Goal: Task Accomplishment & Management: Complete application form

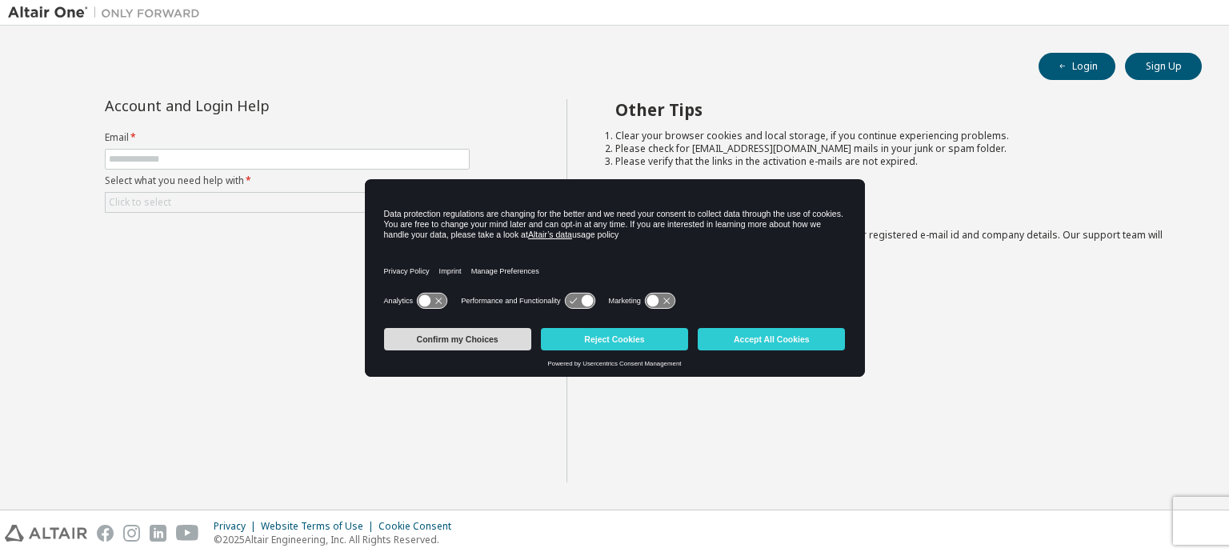
click at [485, 338] on button "Confirm my Choices" at bounding box center [457, 339] width 147 height 22
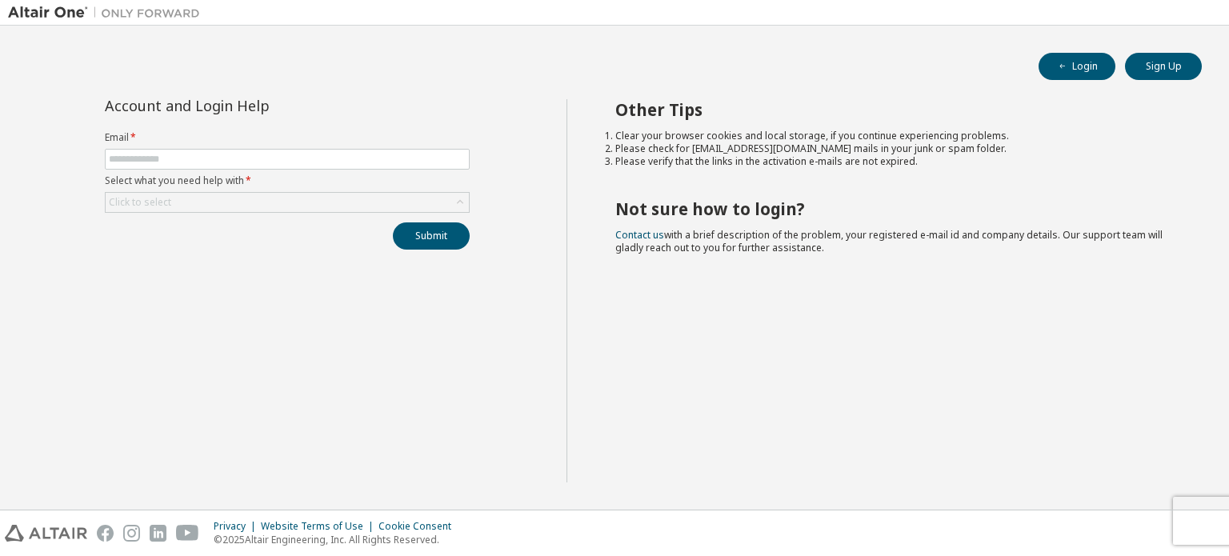
click at [485, 338] on div "Account and Login Help Email * Select what you need help with * Click to select…" at bounding box center [287, 290] width 558 height 383
click at [379, 162] on input "text" at bounding box center [287, 159] width 357 height 13
click at [459, 124] on div "Account and Login Help Email * Select what you need help with * Click to select…" at bounding box center [287, 174] width 384 height 150
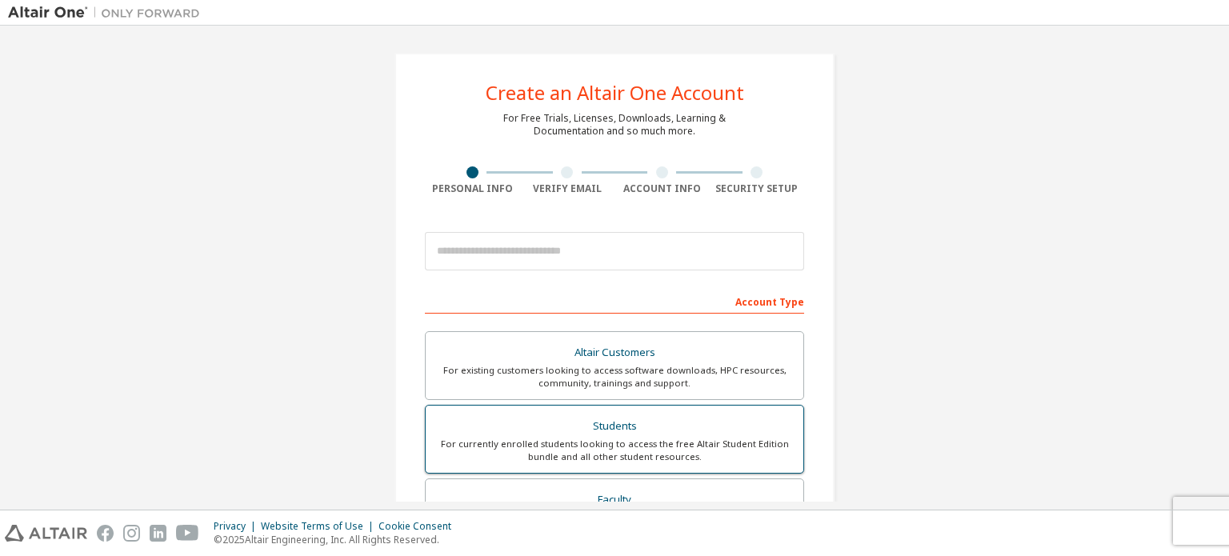
click at [630, 439] on div "For currently enrolled students looking to access the free Altair Student Editi…" at bounding box center [614, 451] width 358 height 26
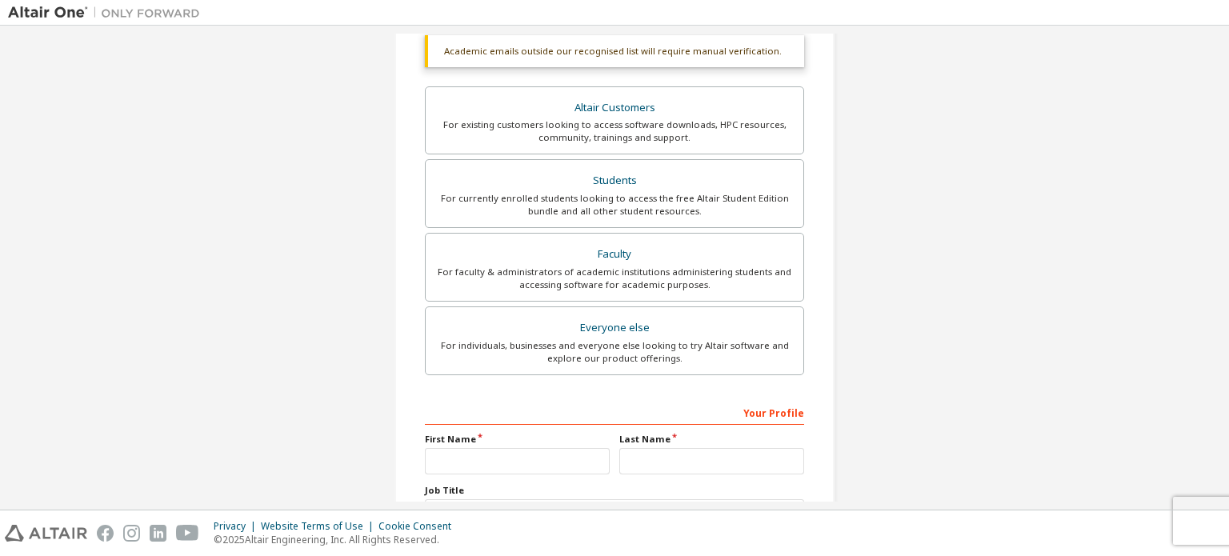
scroll to position [417, 0]
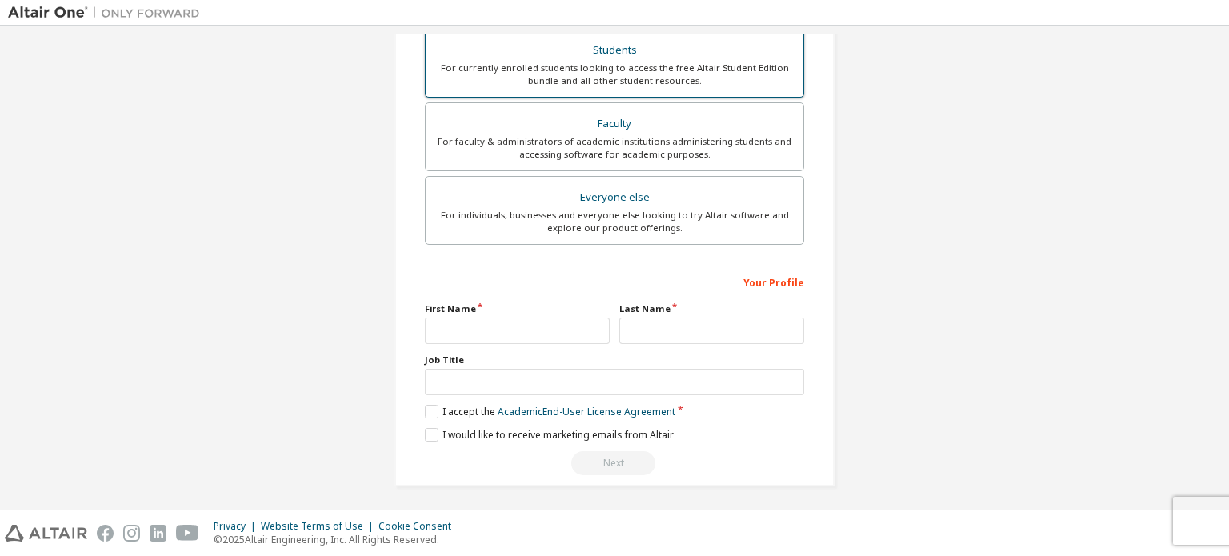
click at [686, 70] on div "For currently enrolled students looking to access the free Altair Student Editi…" at bounding box center [614, 75] width 358 height 26
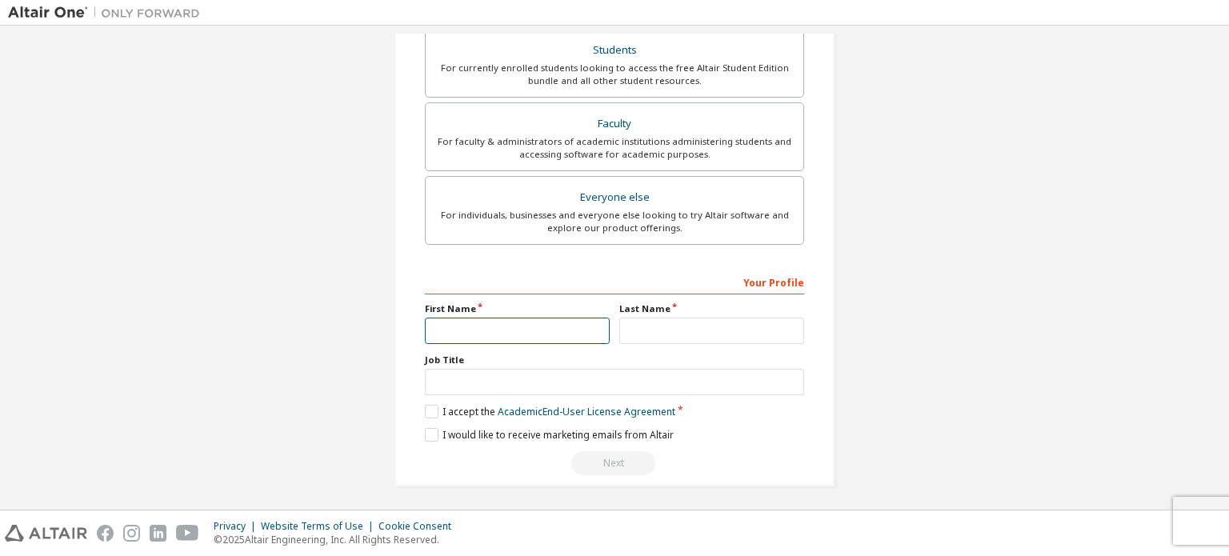
click at [468, 325] on input "text" at bounding box center [517, 331] width 185 height 26
type input "*****"
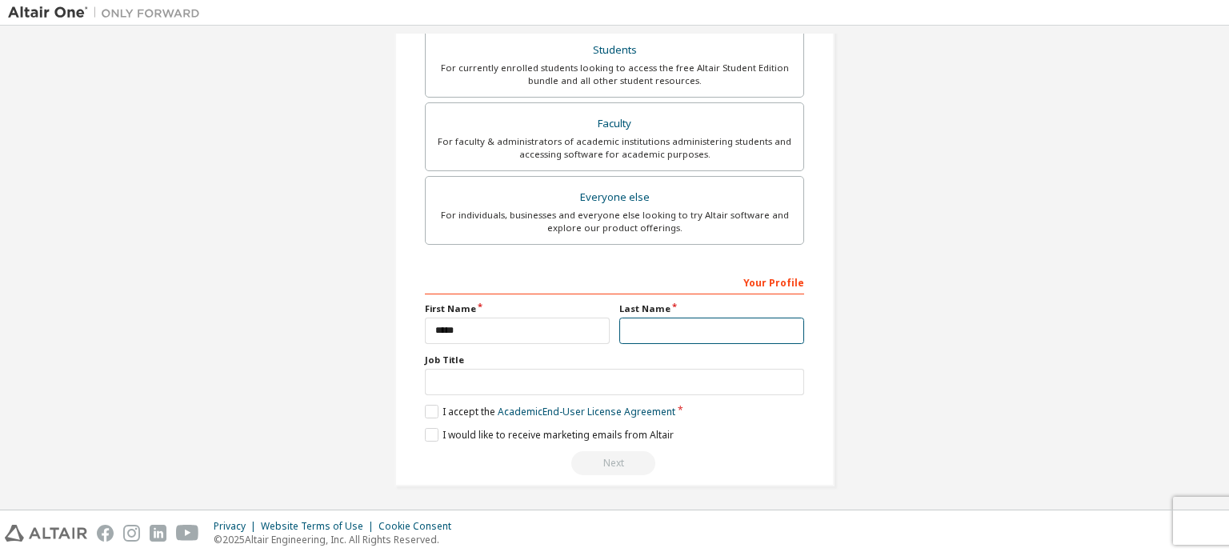
type input "***"
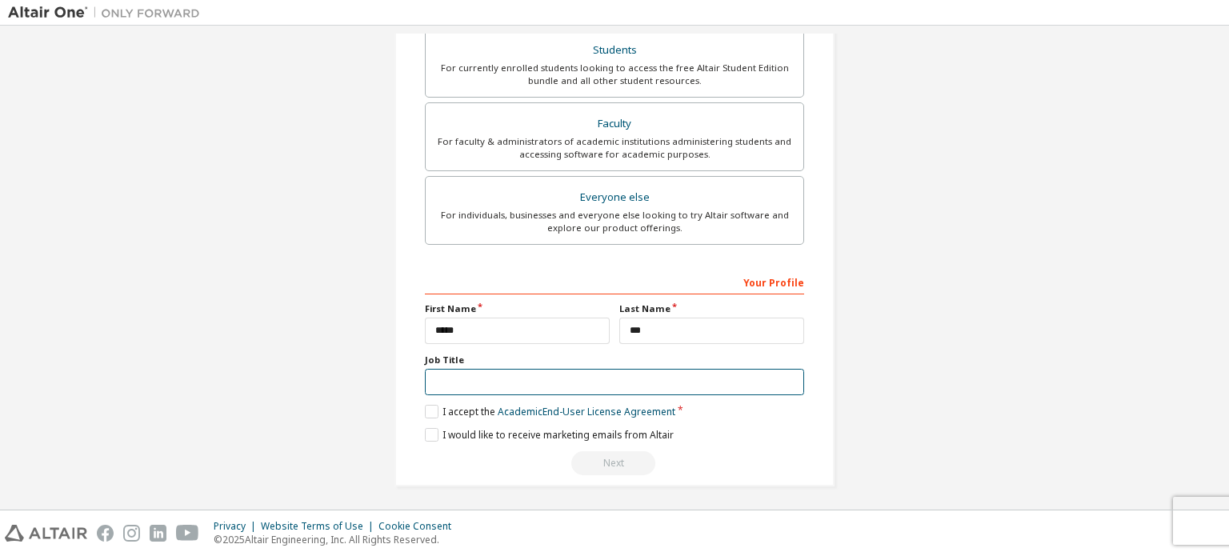
click at [457, 378] on input "text" at bounding box center [614, 382] width 379 height 26
type input "**********"
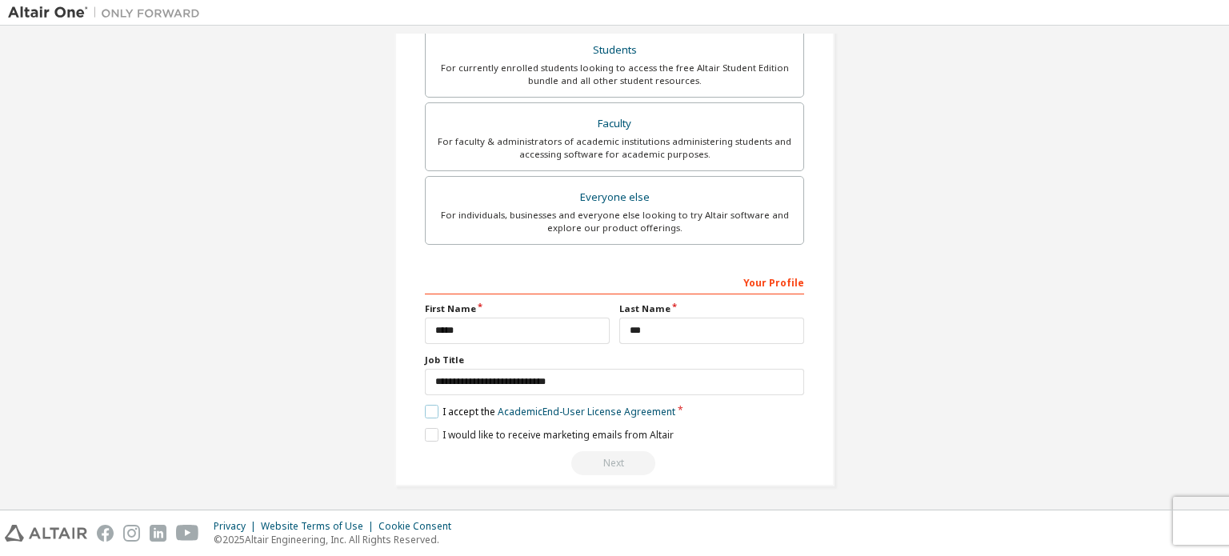
click at [458, 406] on label "I accept the Academic End-User License Agreement" at bounding box center [550, 412] width 250 height 14
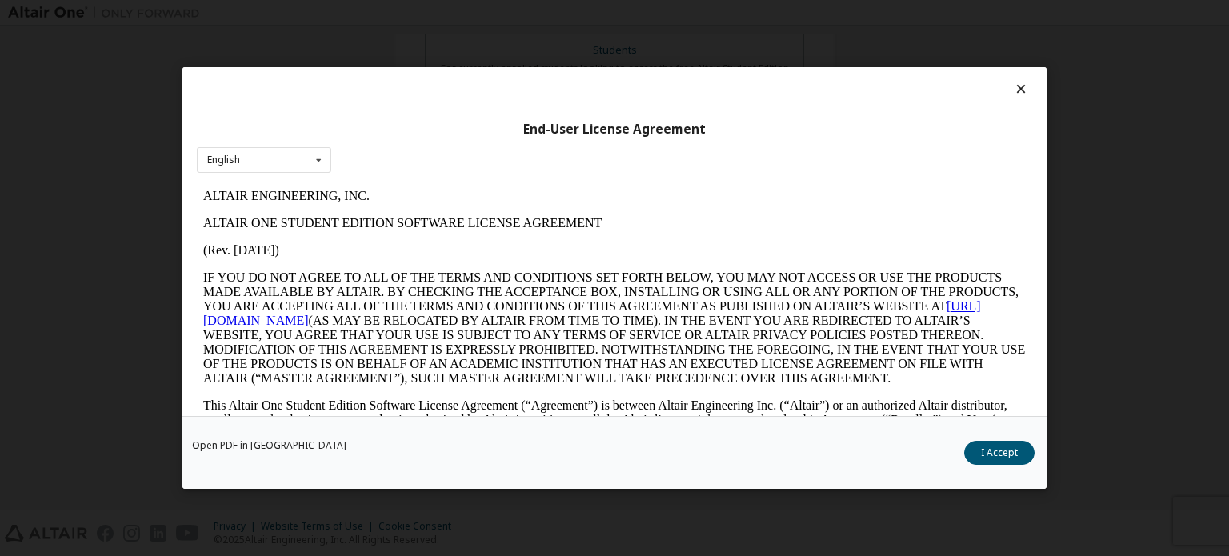
scroll to position [0, 0]
click at [998, 451] on button "I Accept" at bounding box center [999, 453] width 70 height 24
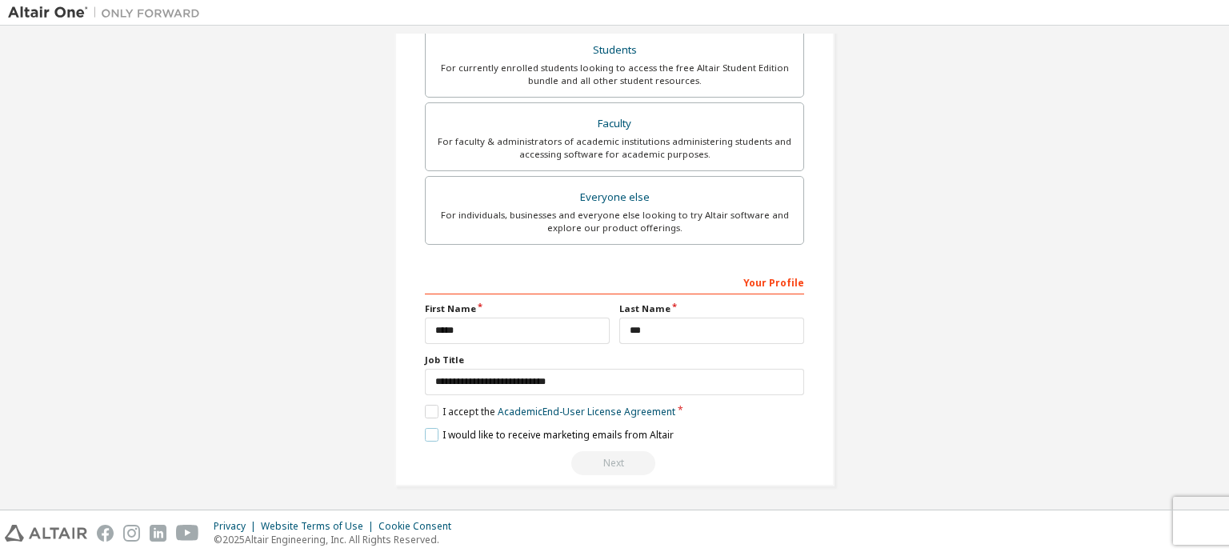
click at [425, 434] on label "I would like to receive marketing emails from Altair" at bounding box center [549, 435] width 249 height 14
click at [1224, 406] on div "Create an Altair One Account For Free Trials, Licenses, Downloads, Learning & D…" at bounding box center [614, 268] width 1229 height 484
click at [747, 277] on div "Your Profile" at bounding box center [614, 282] width 379 height 26
click at [522, 327] on input "*****" at bounding box center [517, 331] width 185 height 26
click at [696, 318] on input "***" at bounding box center [711, 331] width 185 height 26
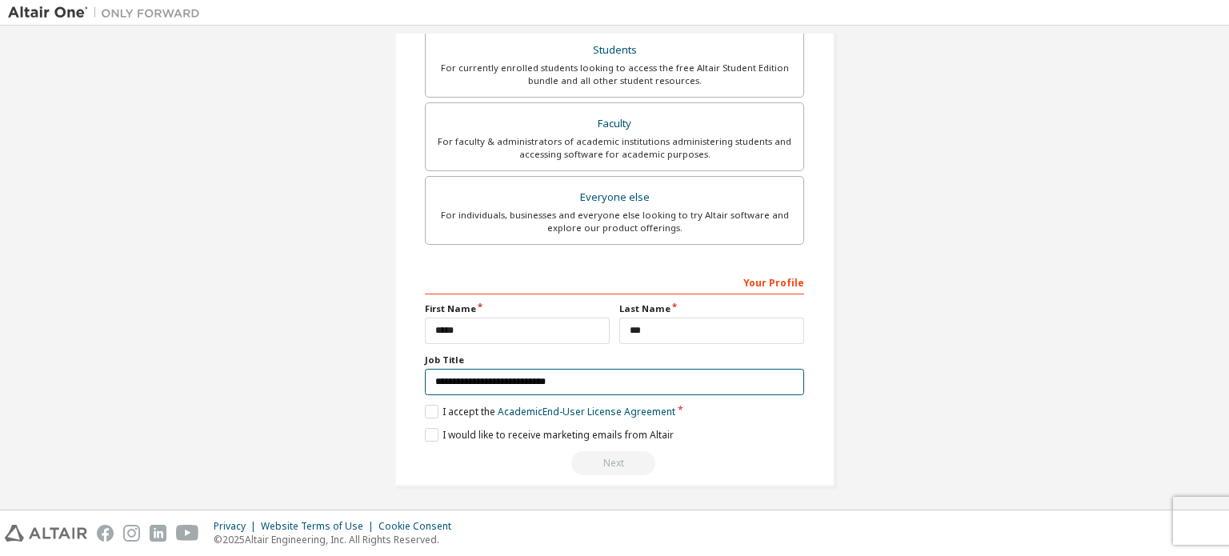
click at [573, 380] on input "**********" at bounding box center [614, 382] width 379 height 26
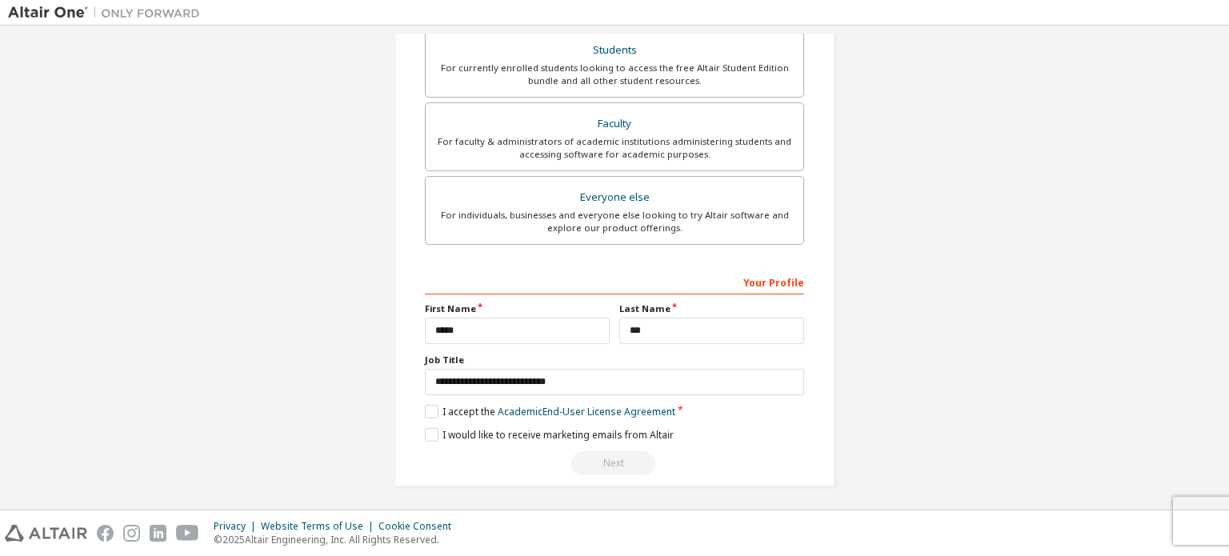
click at [614, 457] on div "Next" at bounding box center [614, 463] width 379 height 24
drag, startPoint x: 1222, startPoint y: 267, endPoint x: 1213, endPoint y: 261, distance: 11.5
click at [1213, 261] on div "Create an Altair One Account For Free Trials, Licenses, Downloads, Learning & D…" at bounding box center [614, 268] width 1229 height 484
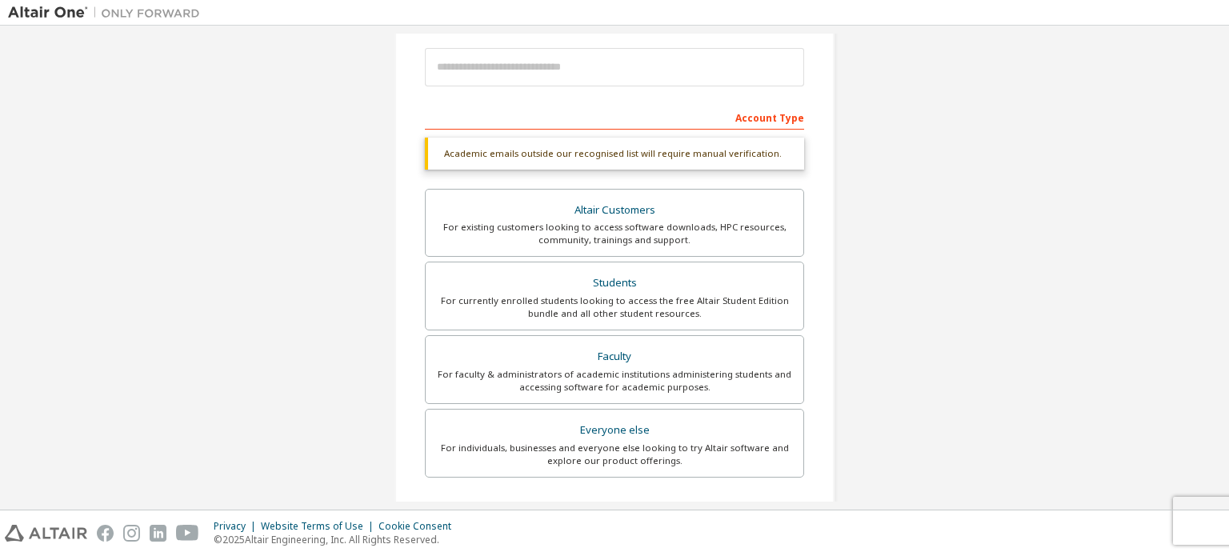
scroll to position [182, 0]
click at [758, 118] on div "Account Type" at bounding box center [614, 119] width 379 height 26
click at [565, 149] on div "Academic emails outside our recognised list will require manual verification." at bounding box center [614, 156] width 379 height 32
click at [617, 434] on div "Everyone else" at bounding box center [614, 433] width 358 height 22
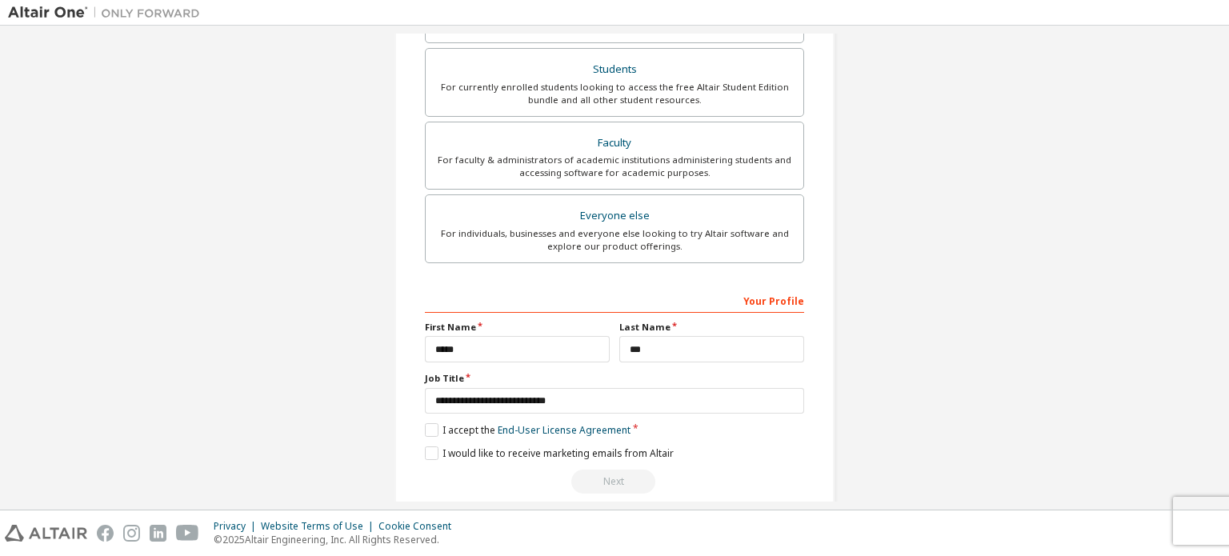
scroll to position [375, 0]
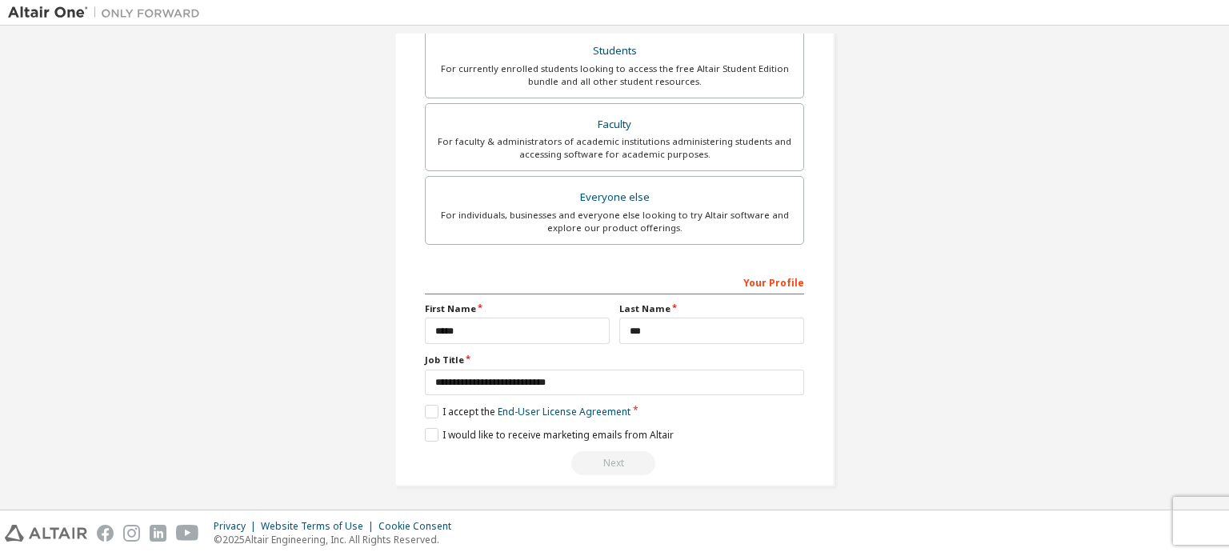
click at [602, 454] on div "Next" at bounding box center [614, 463] width 379 height 24
click at [432, 406] on label "I accept the End-User License Agreement" at bounding box center [528, 412] width 206 height 14
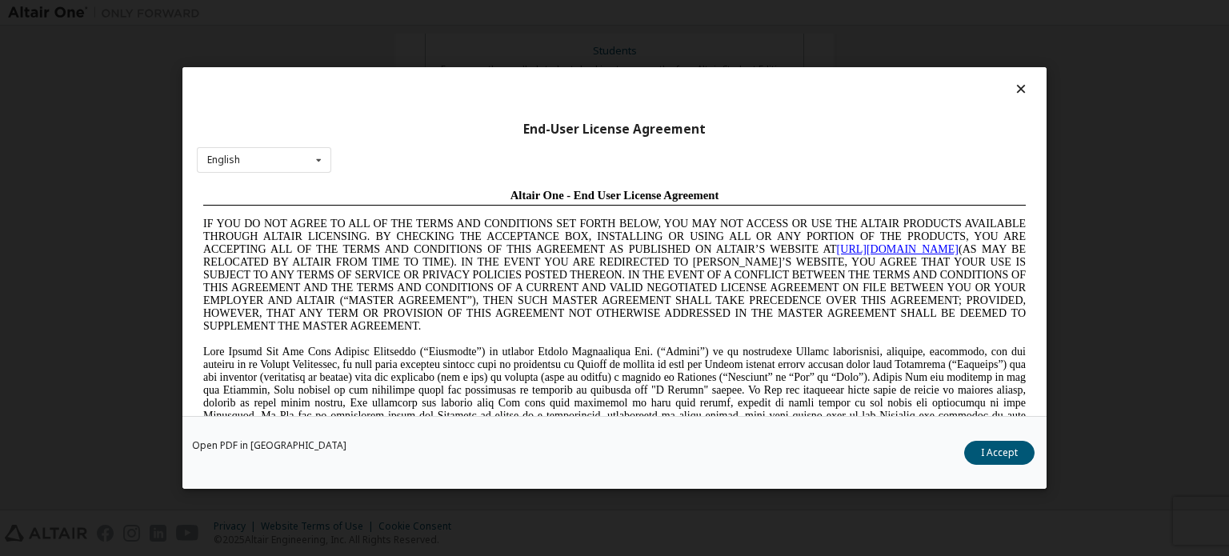
scroll to position [0, 0]
click at [1007, 455] on button "I Accept" at bounding box center [999, 453] width 70 height 24
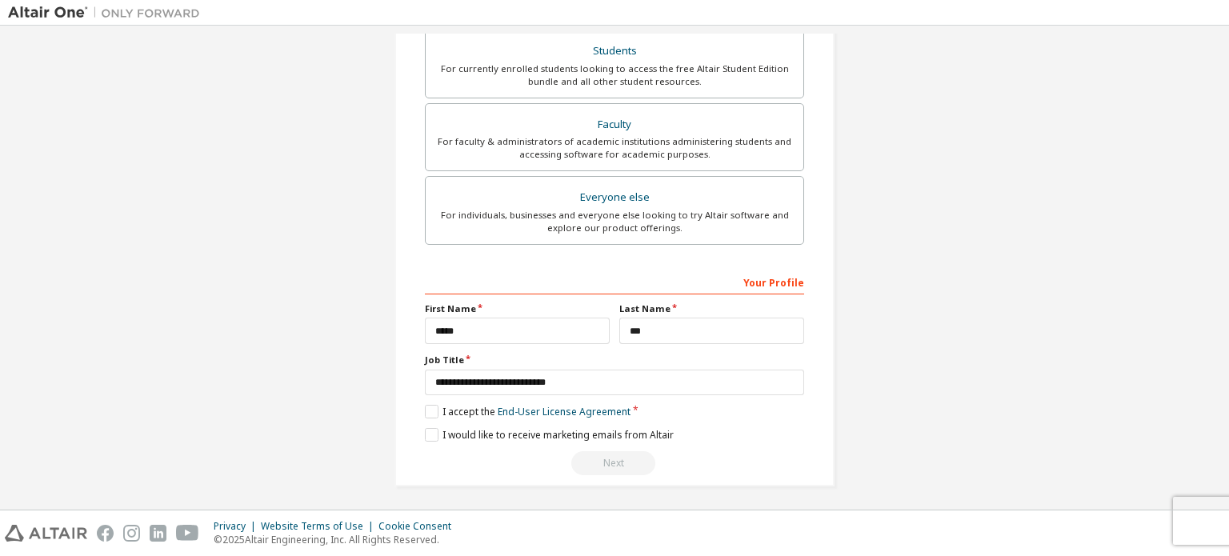
click at [595, 463] on div "Next" at bounding box center [614, 463] width 379 height 24
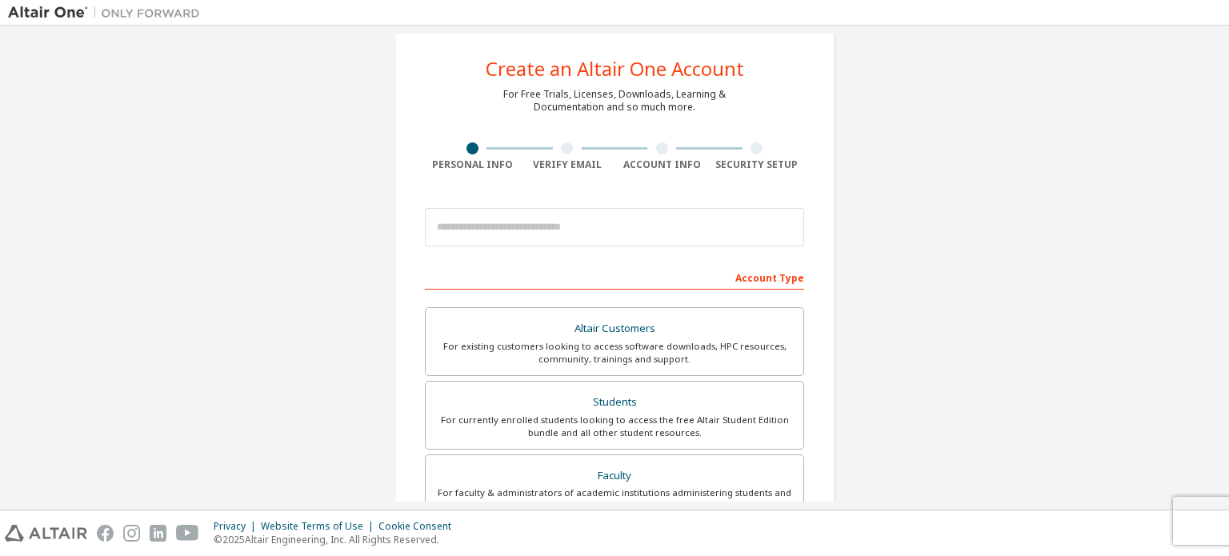
scroll to position [26, 0]
click at [608, 223] on input "email" at bounding box center [614, 225] width 379 height 38
type input "**********"
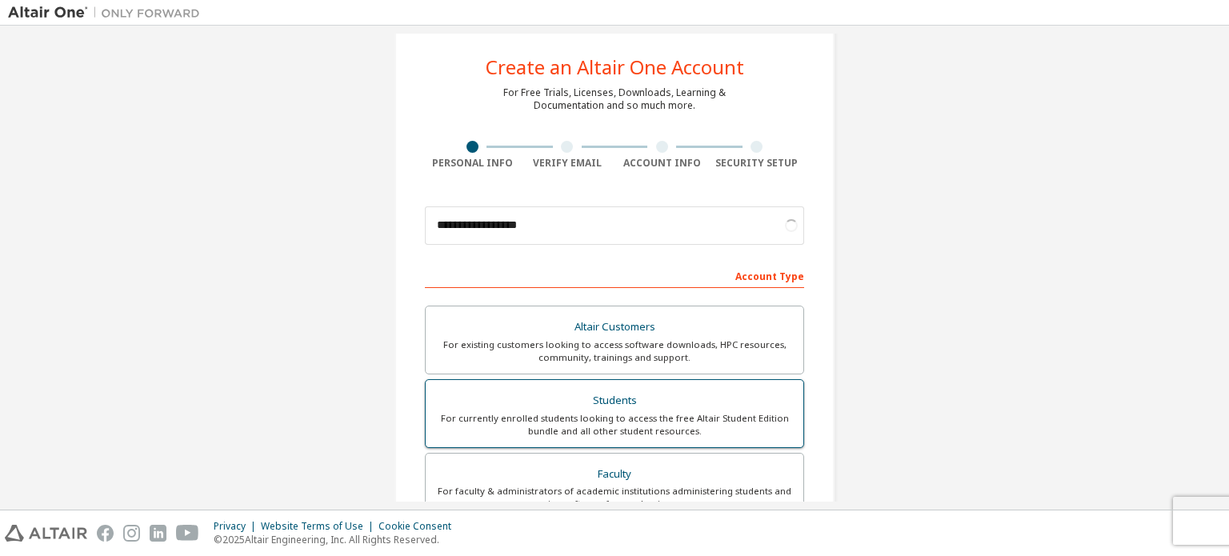
click at [623, 417] on div "For currently enrolled students looking to access the free Altair Student Editi…" at bounding box center [614, 425] width 358 height 26
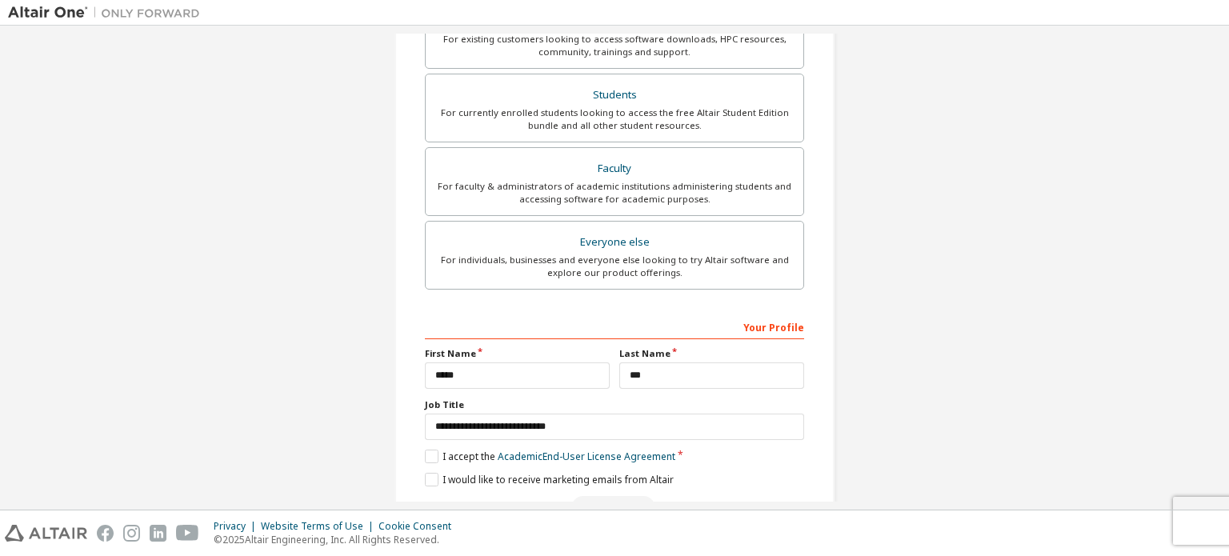
scroll to position [417, 0]
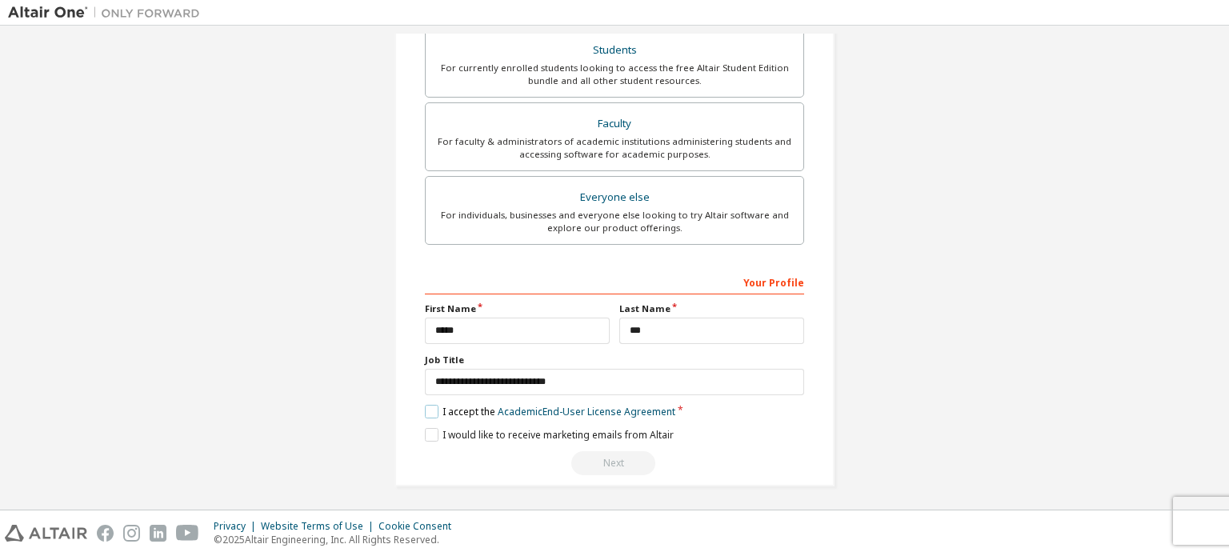
click at [425, 410] on label "I accept the Academic End-User License Agreement" at bounding box center [550, 412] width 250 height 14
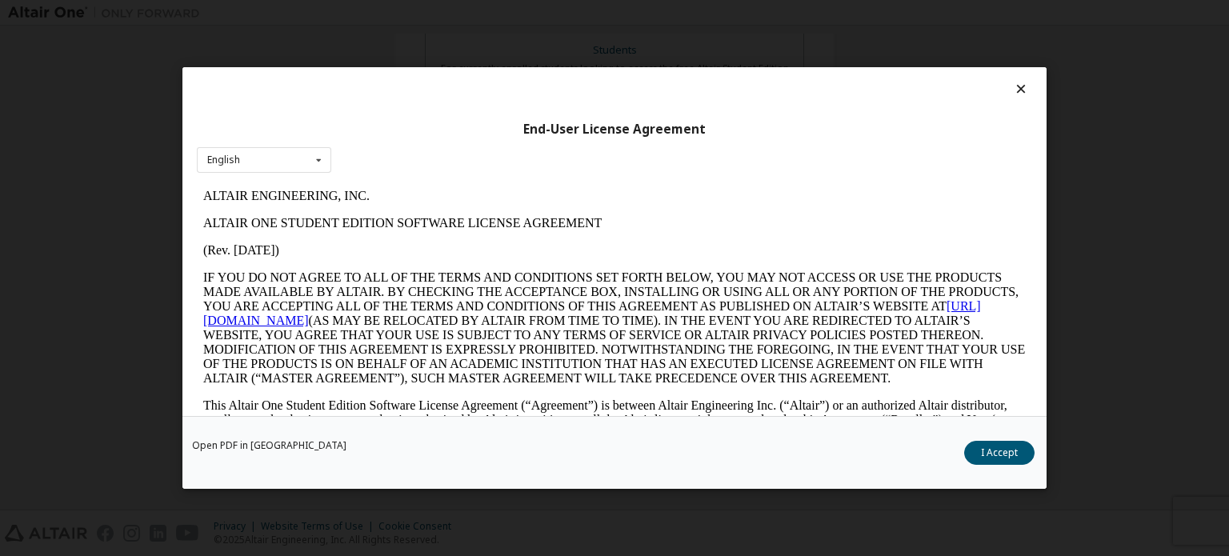
scroll to position [0, 0]
click at [1011, 456] on button "I Accept" at bounding box center [999, 453] width 70 height 24
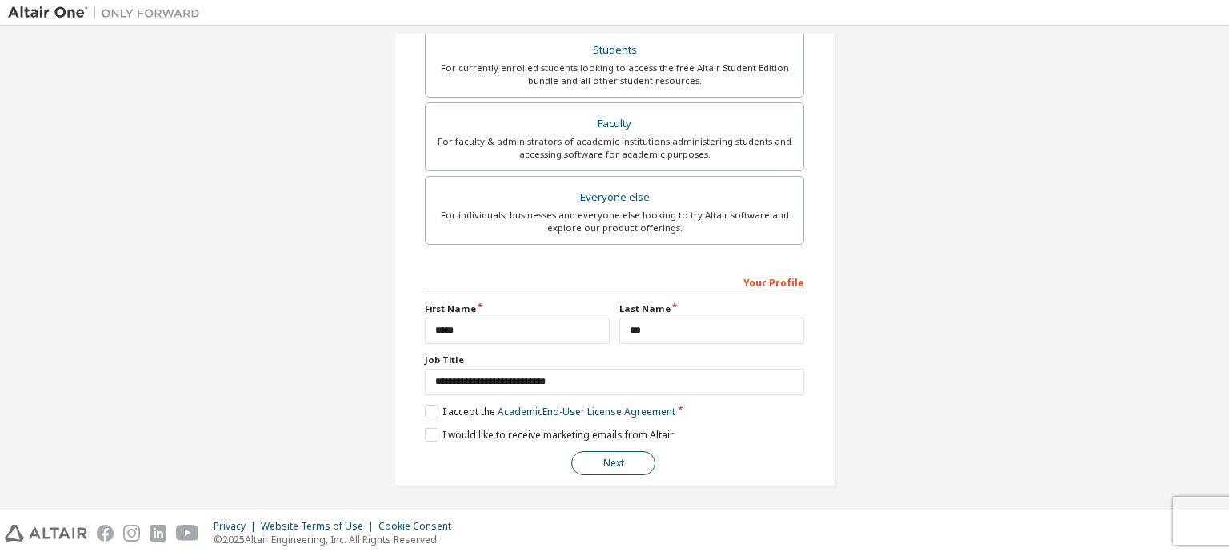
click at [610, 458] on button "Next" at bounding box center [613, 463] width 84 height 24
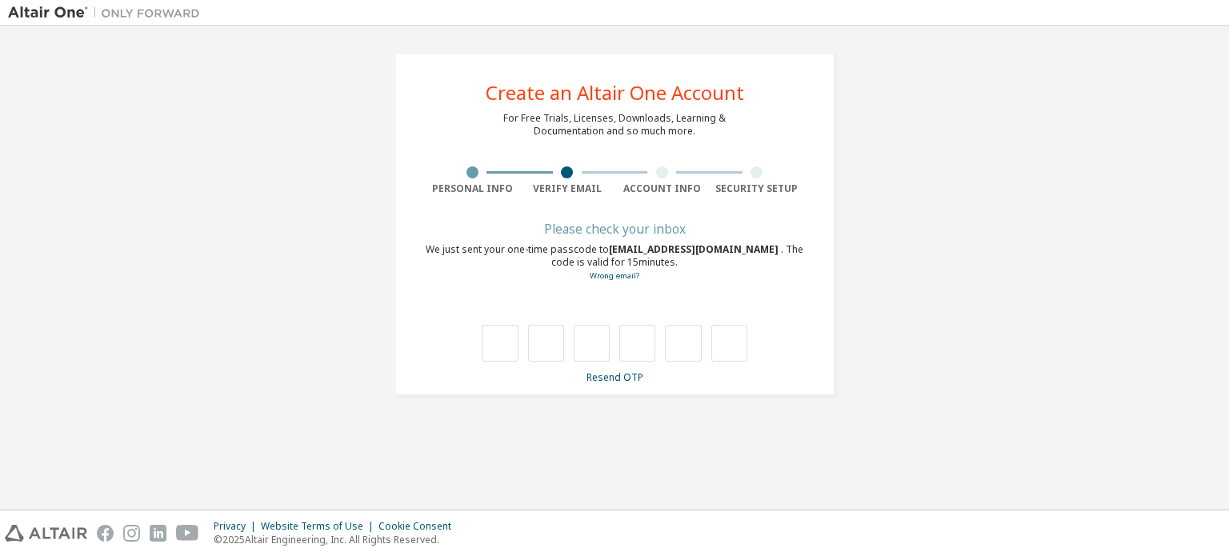
type input "*"
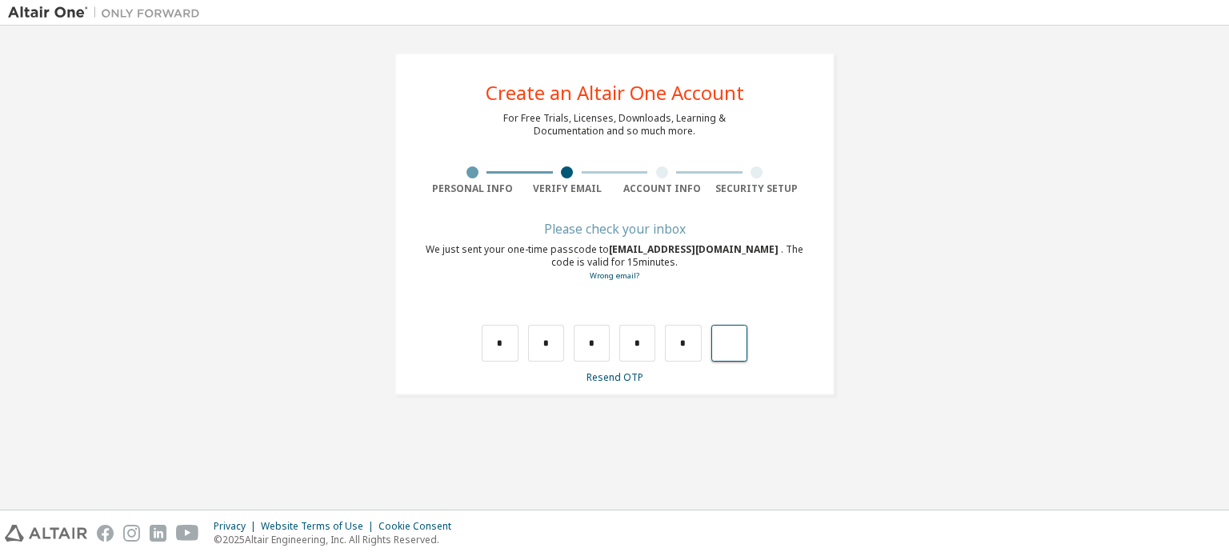
type input "*"
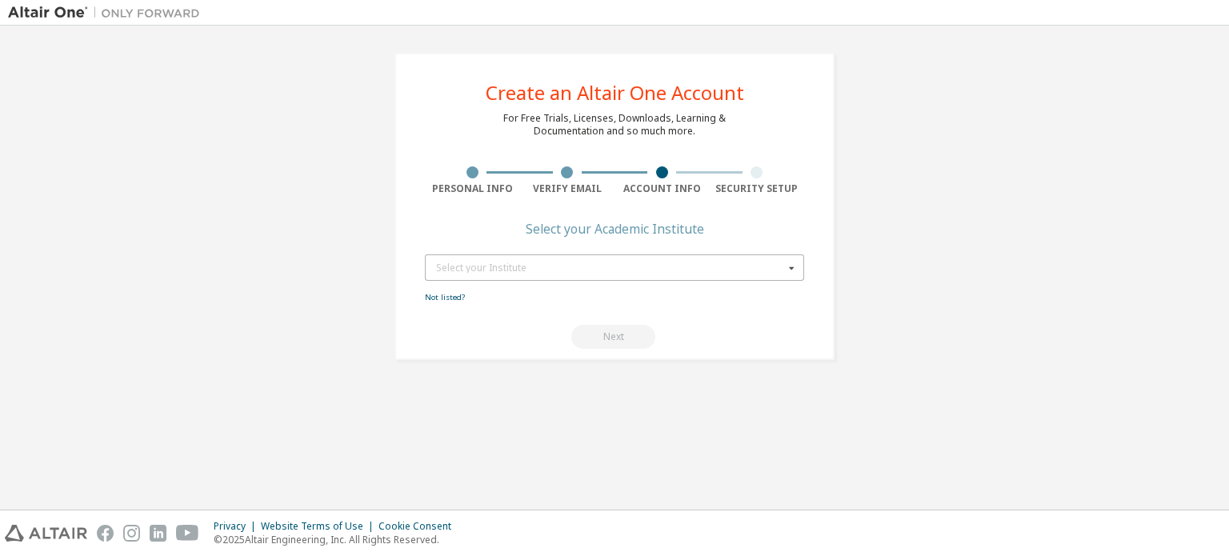
click at [613, 266] on div "Select your Institute" at bounding box center [610, 268] width 348 height 10
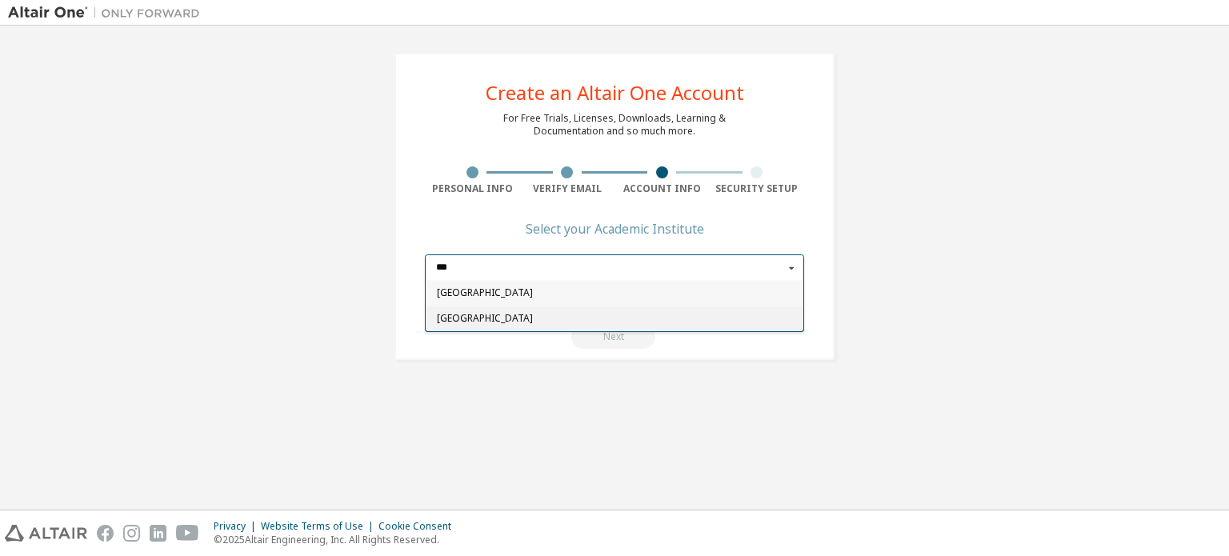
type input "***"
click at [480, 314] on span "Liwa College" at bounding box center [615, 319] width 356 height 10
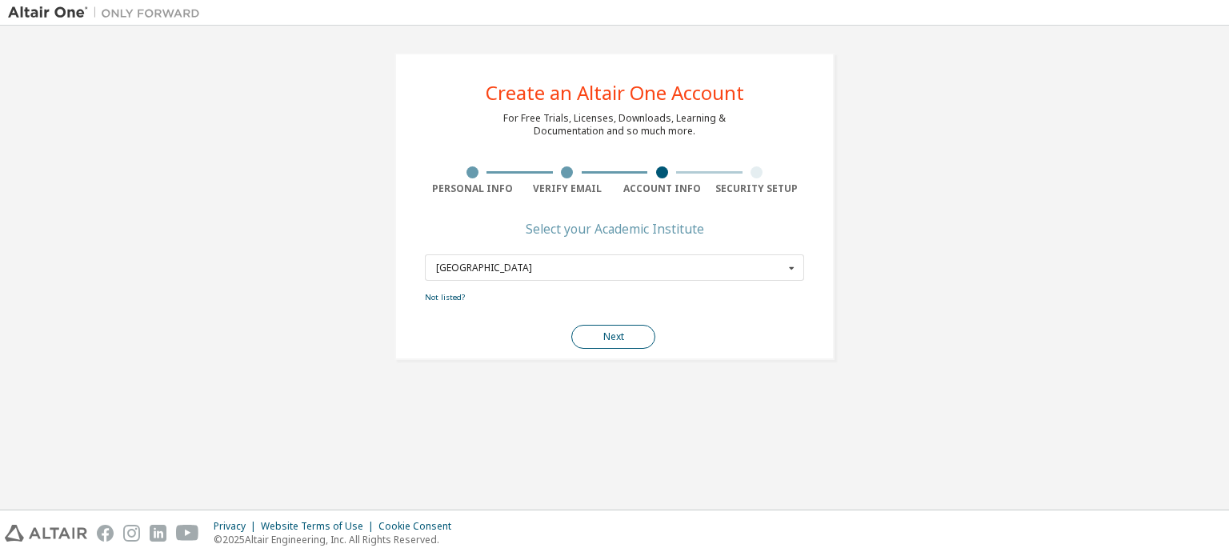
click at [609, 332] on button "Next" at bounding box center [613, 337] width 84 height 24
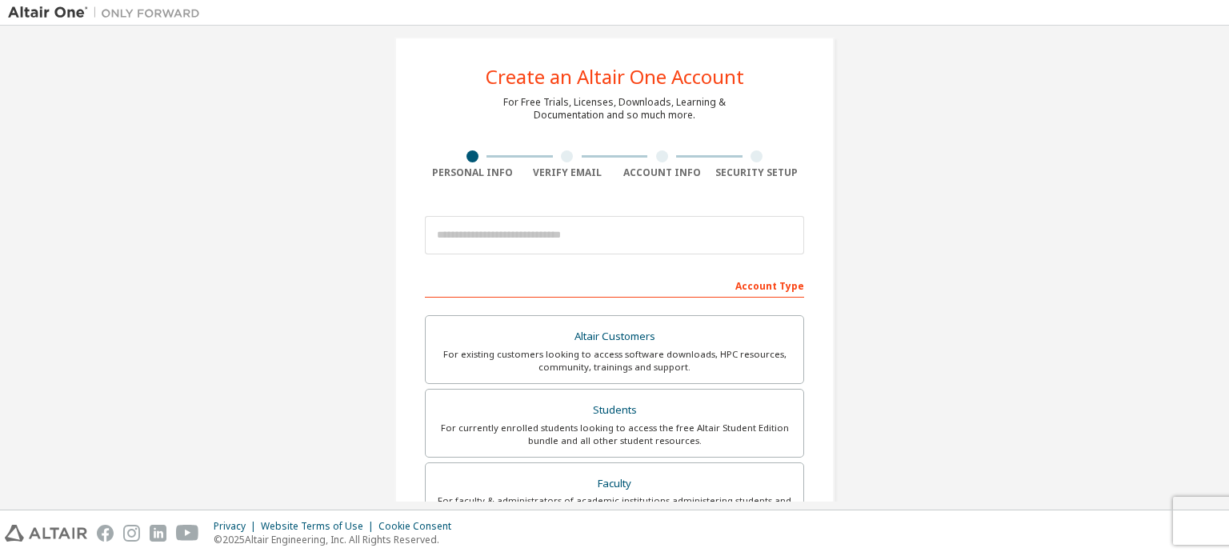
scroll to position [10, 0]
